Goal: Navigation & Orientation: Find specific page/section

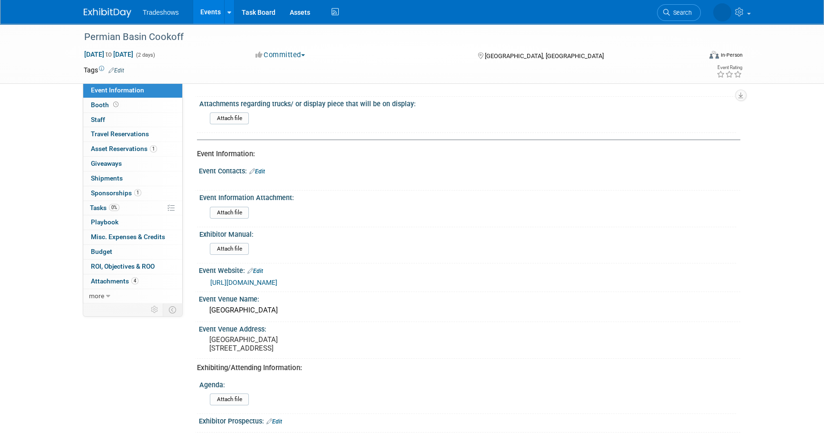
click at [208, 15] on link "Events" at bounding box center [210, 12] width 35 height 24
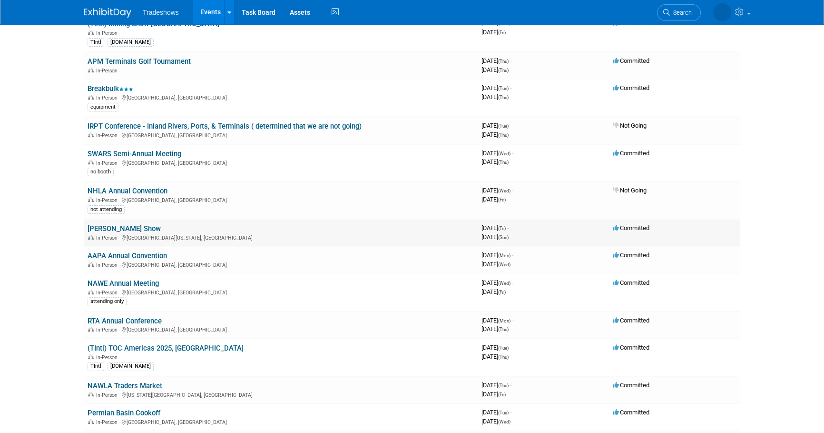
scroll to position [259, 0]
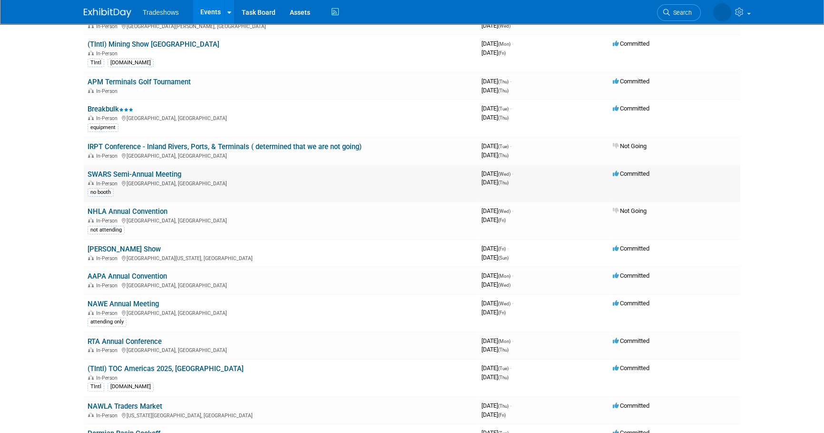
click at [159, 172] on link "SWARS Semi-Annual Meeting" at bounding box center [135, 174] width 94 height 9
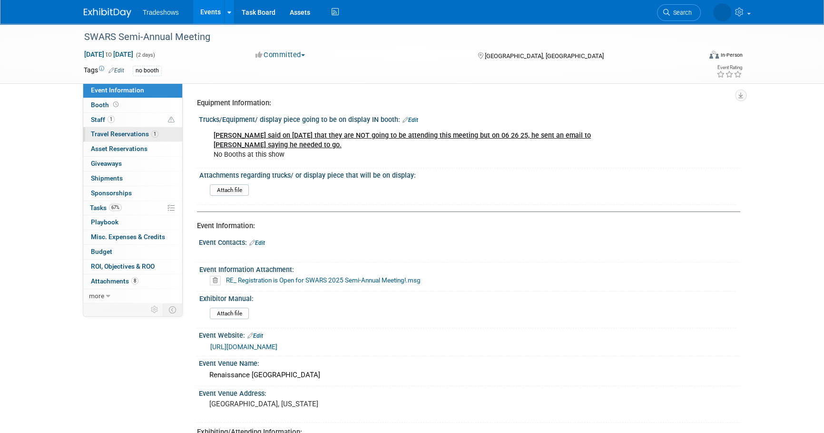
click at [129, 134] on span "Travel Reservations 1" at bounding box center [125, 134] width 68 height 8
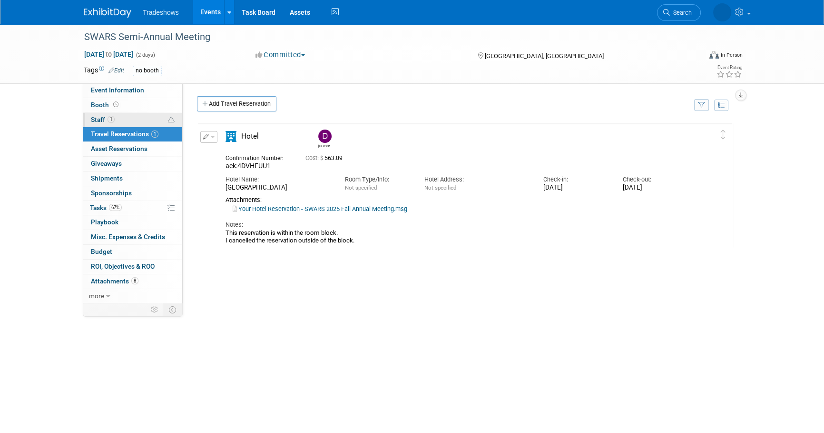
click at [128, 122] on link "1 Staff 1" at bounding box center [132, 120] width 99 height 14
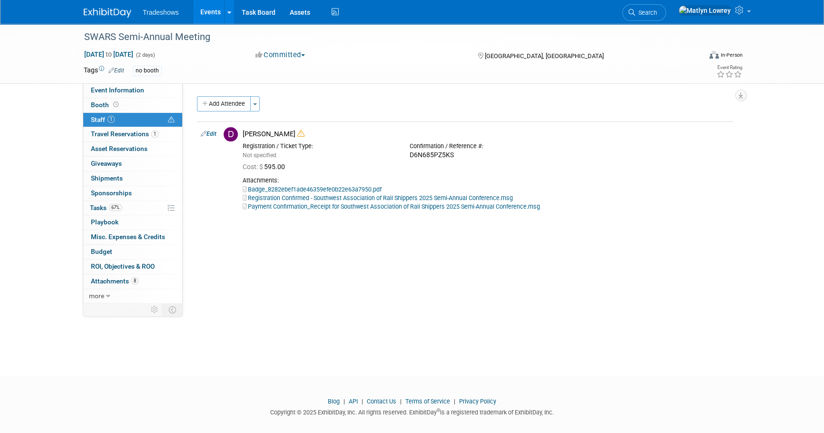
click at [213, 14] on link "Events" at bounding box center [210, 12] width 35 height 24
